Goal: Use online tool/utility

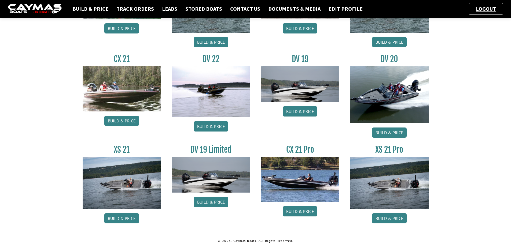
scroll to position [608, 0]
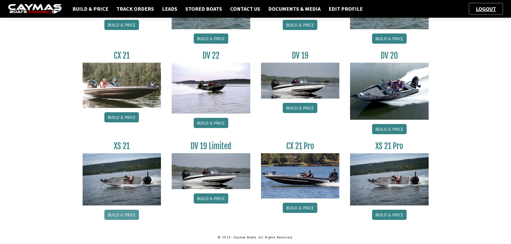
click at [131, 212] on link "Build & Price" at bounding box center [121, 215] width 35 height 10
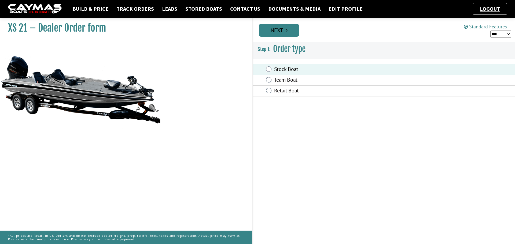
click at [284, 33] on link "Next" at bounding box center [279, 30] width 40 height 13
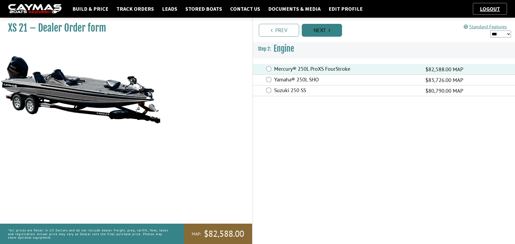
click at [327, 32] on link "Next" at bounding box center [322, 30] width 40 height 13
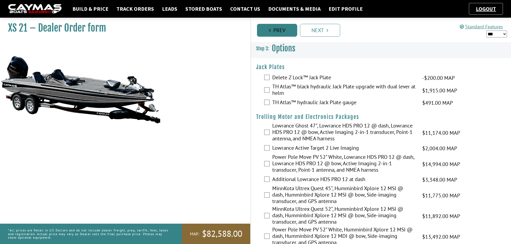
click at [270, 32] on icon "Pagination" at bounding box center [270, 30] width 2 height 5
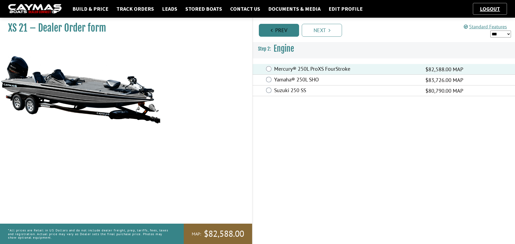
click at [270, 32] on link "Prev" at bounding box center [279, 30] width 40 height 13
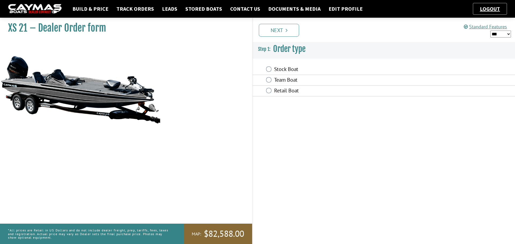
click at [270, 32] on link "Next" at bounding box center [279, 30] width 40 height 13
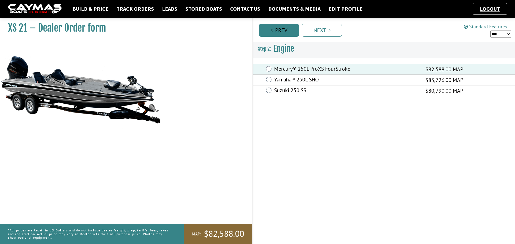
click at [270, 32] on link "Prev" at bounding box center [279, 30] width 40 height 13
